Goal: Navigation & Orientation: Find specific page/section

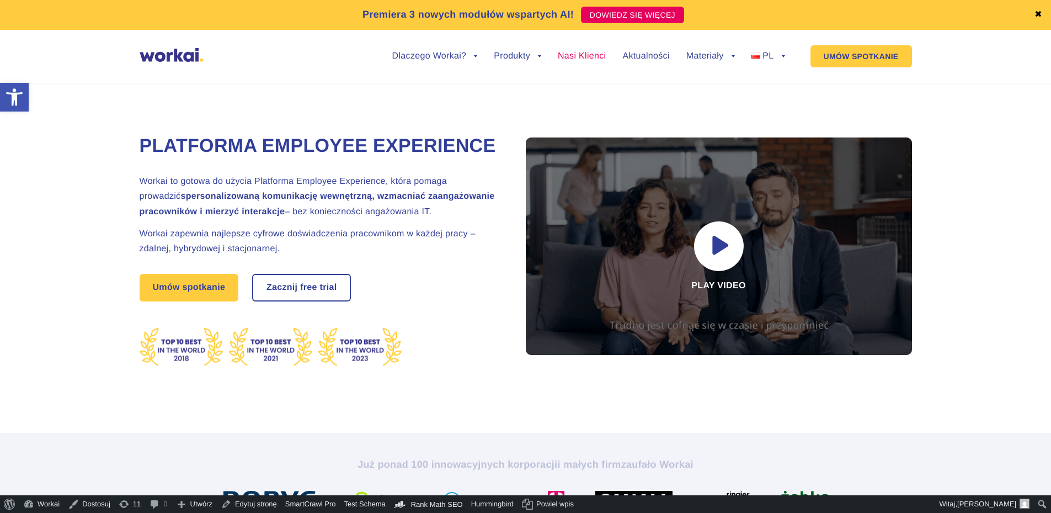
click at [576, 58] on link "Nasi Klienci" at bounding box center [582, 56] width 48 height 9
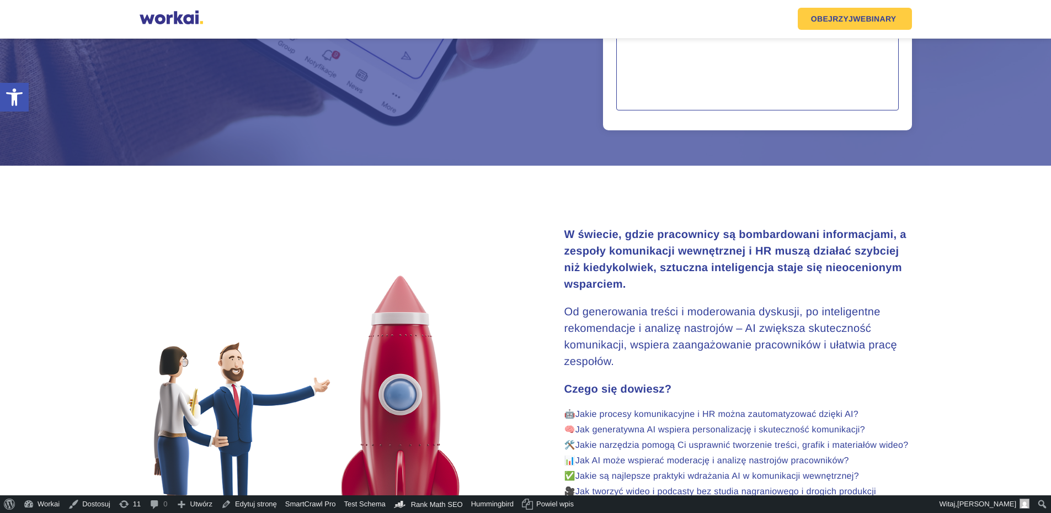
scroll to position [334, 0]
